Goal: Share content

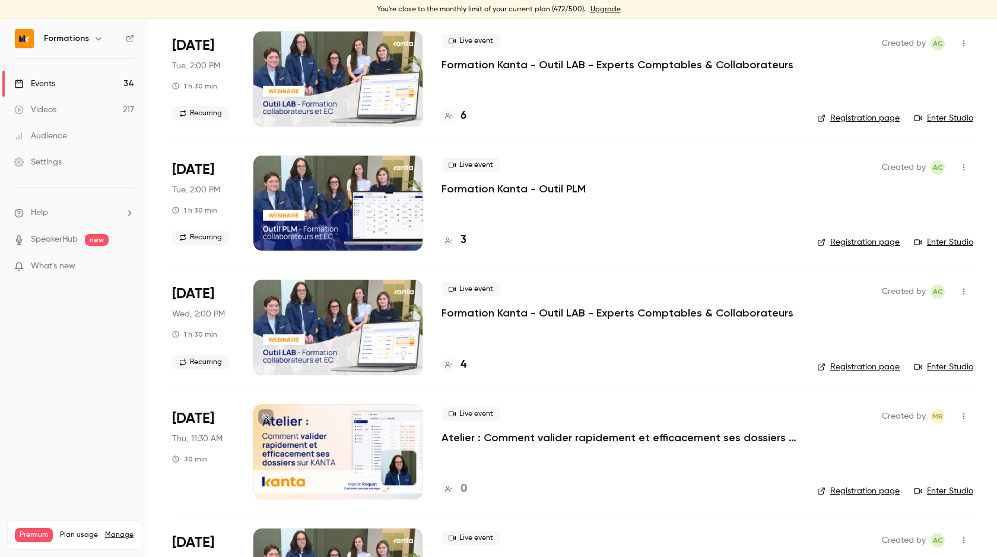
scroll to position [534, 0]
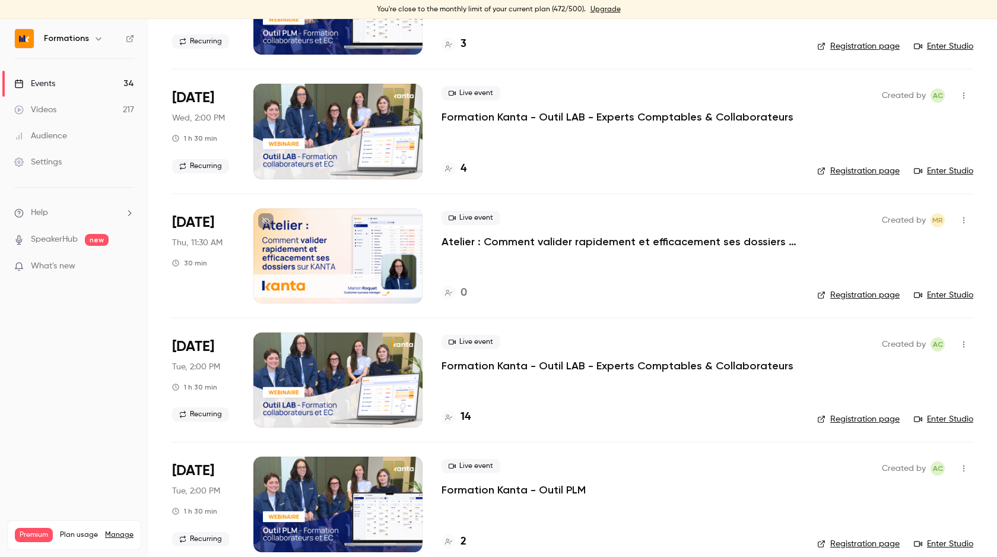
click at [385, 230] on div at bounding box center [337, 255] width 169 height 95
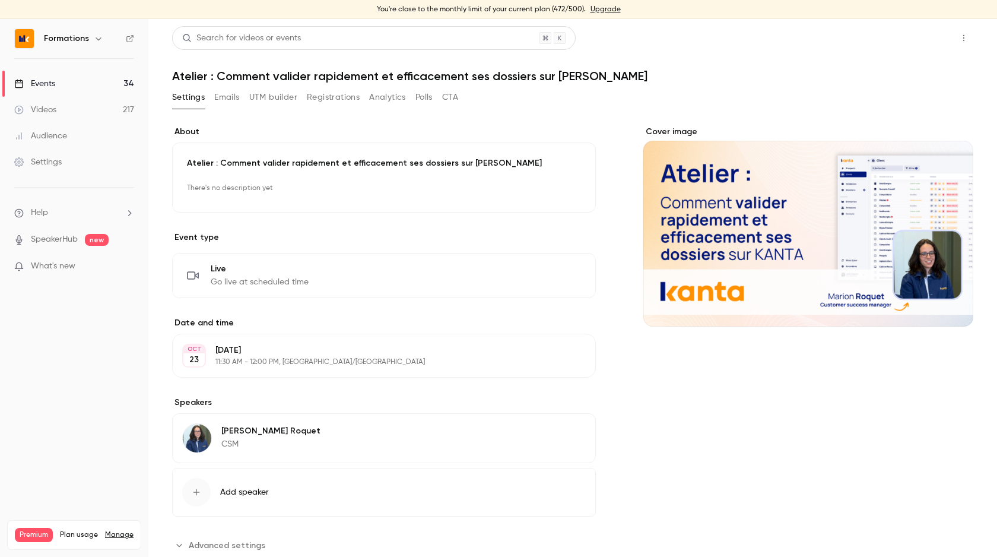
click at [929, 48] on button "Share" at bounding box center [921, 38] width 47 height 24
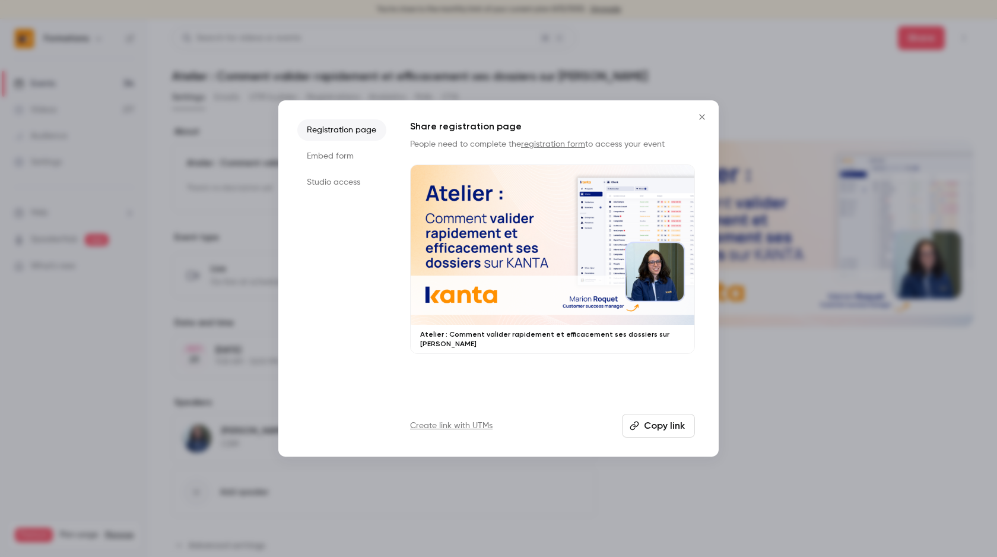
click at [675, 431] on button "Copy link" at bounding box center [658, 426] width 73 height 24
click at [700, 113] on icon "Close" at bounding box center [702, 116] width 14 height 9
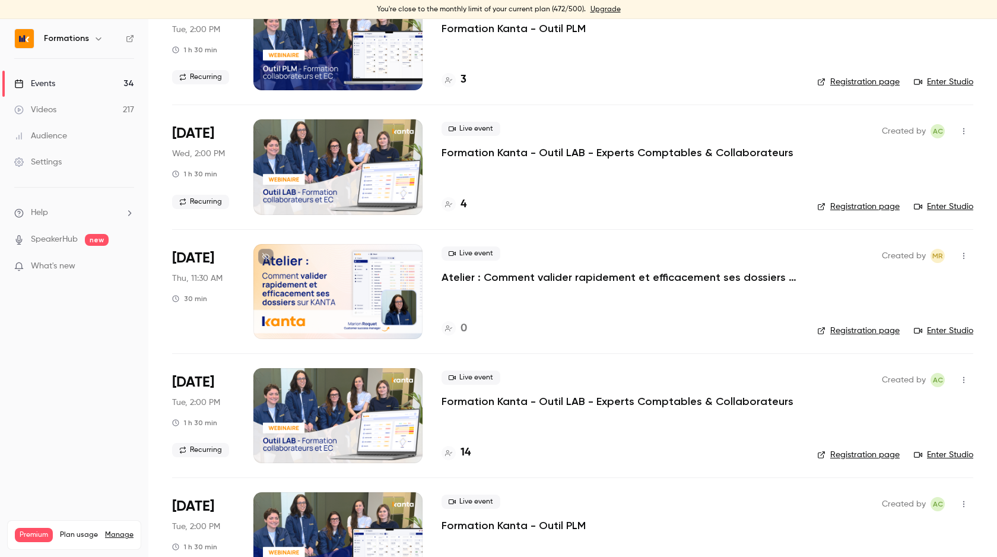
scroll to position [500, 0]
